Goal: Use online tool/utility: Utilize a website feature to perform a specific function

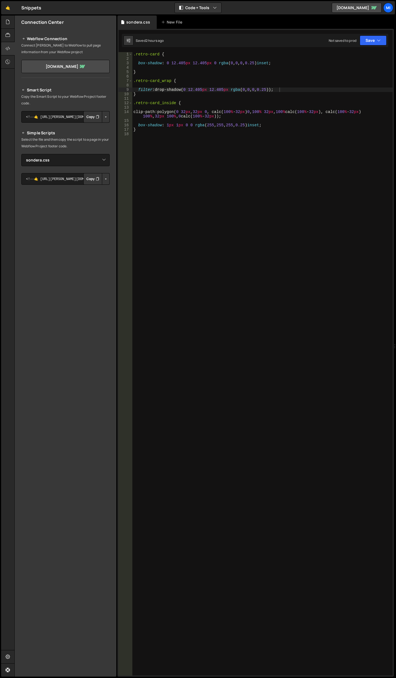
select select "48549"
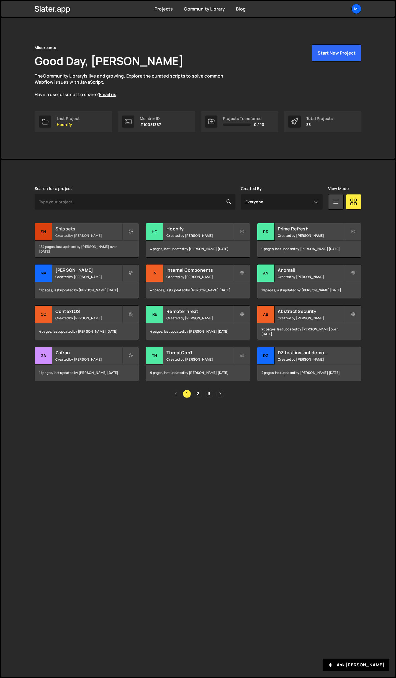
click at [104, 223] on div "Snippets Created by Jarek Kowalczyk" at bounding box center [87, 231] width 104 height 17
click at [206, 224] on div "Hoonify Created by Jarek Kowalczyk" at bounding box center [198, 231] width 104 height 17
click at [222, 229] on h2 "Hoonify" at bounding box center [199, 229] width 67 height 6
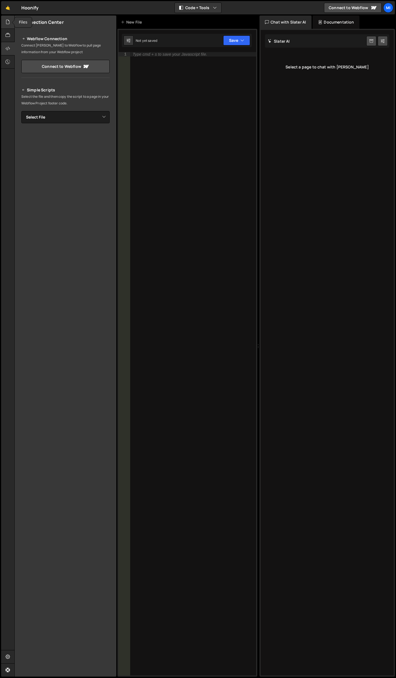
click at [10, 27] on div at bounding box center [8, 21] width 14 height 13
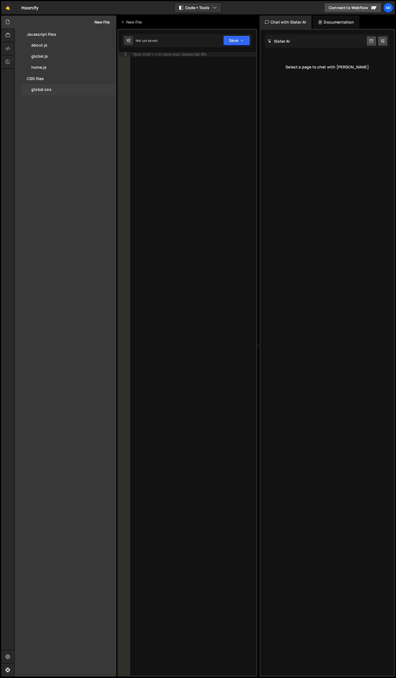
click at [50, 90] on div "global.css" at bounding box center [41, 89] width 20 height 5
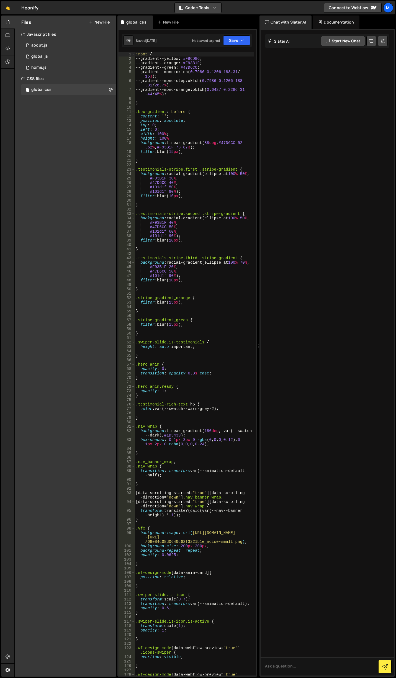
click at [197, 8] on button "Code + Tools" at bounding box center [198, 8] width 46 height 10
click at [200, 24] on button "Code Only" at bounding box center [198, 20] width 46 height 10
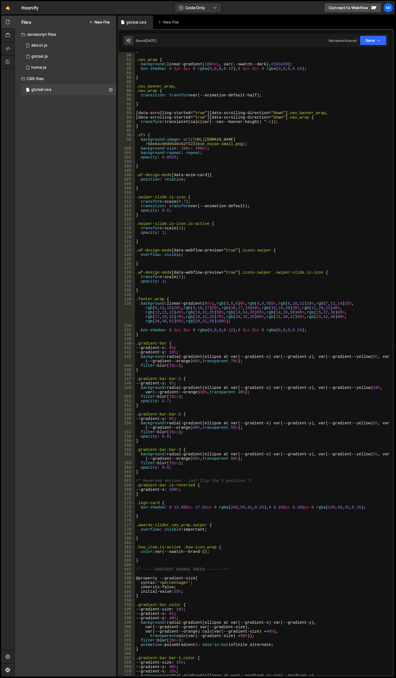
scroll to position [316, 0]
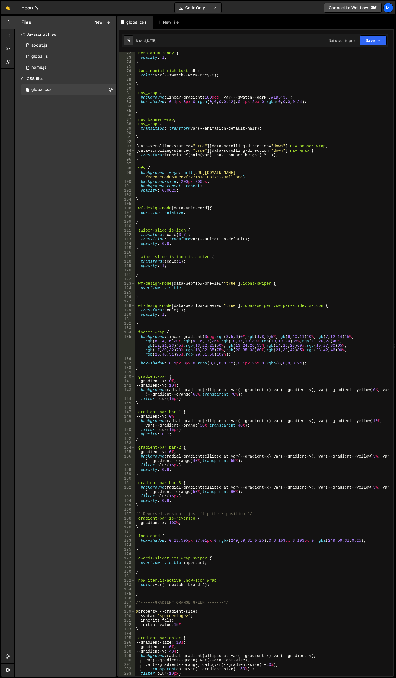
type textarea "}"
click at [183, 139] on div ".hero_anim.ready { opacity : 1 ; } .testimonial-rich-text h5 { color : var(--sw…" at bounding box center [262, 367] width 255 height 632
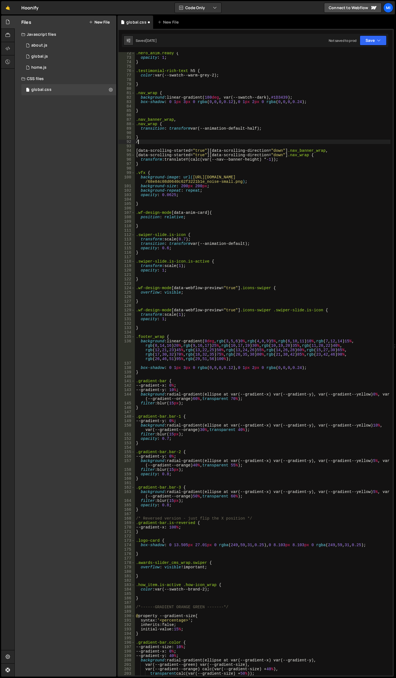
type textarea "/*"
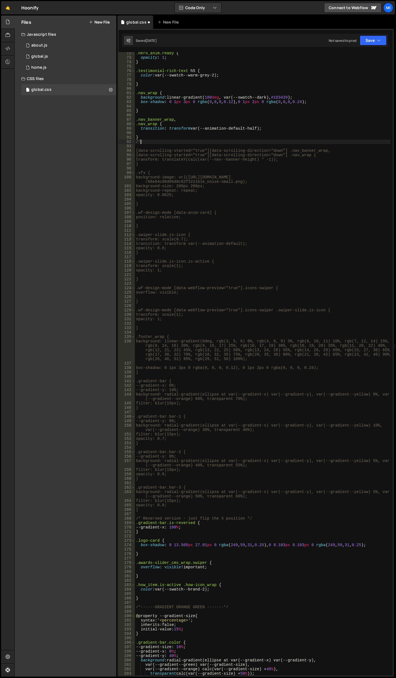
click at [168, 166] on div ".hero_anim.ready { opacity : 1 ; } .testimonial-rich-text h5 { color : var(--sw…" at bounding box center [262, 367] width 255 height 632
type textarea "}"
